Goal: Task Accomplishment & Management: Manage account settings

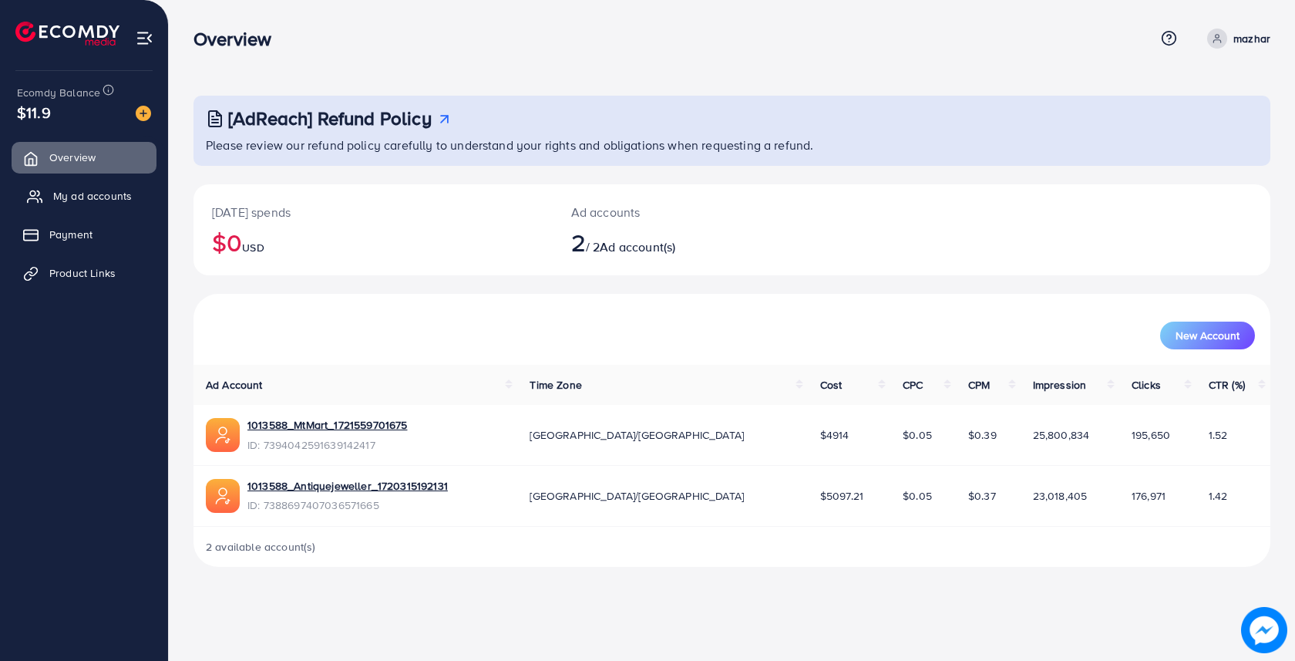
click at [96, 200] on span "My ad accounts" at bounding box center [92, 195] width 79 height 15
